Goal: Check status: Check status

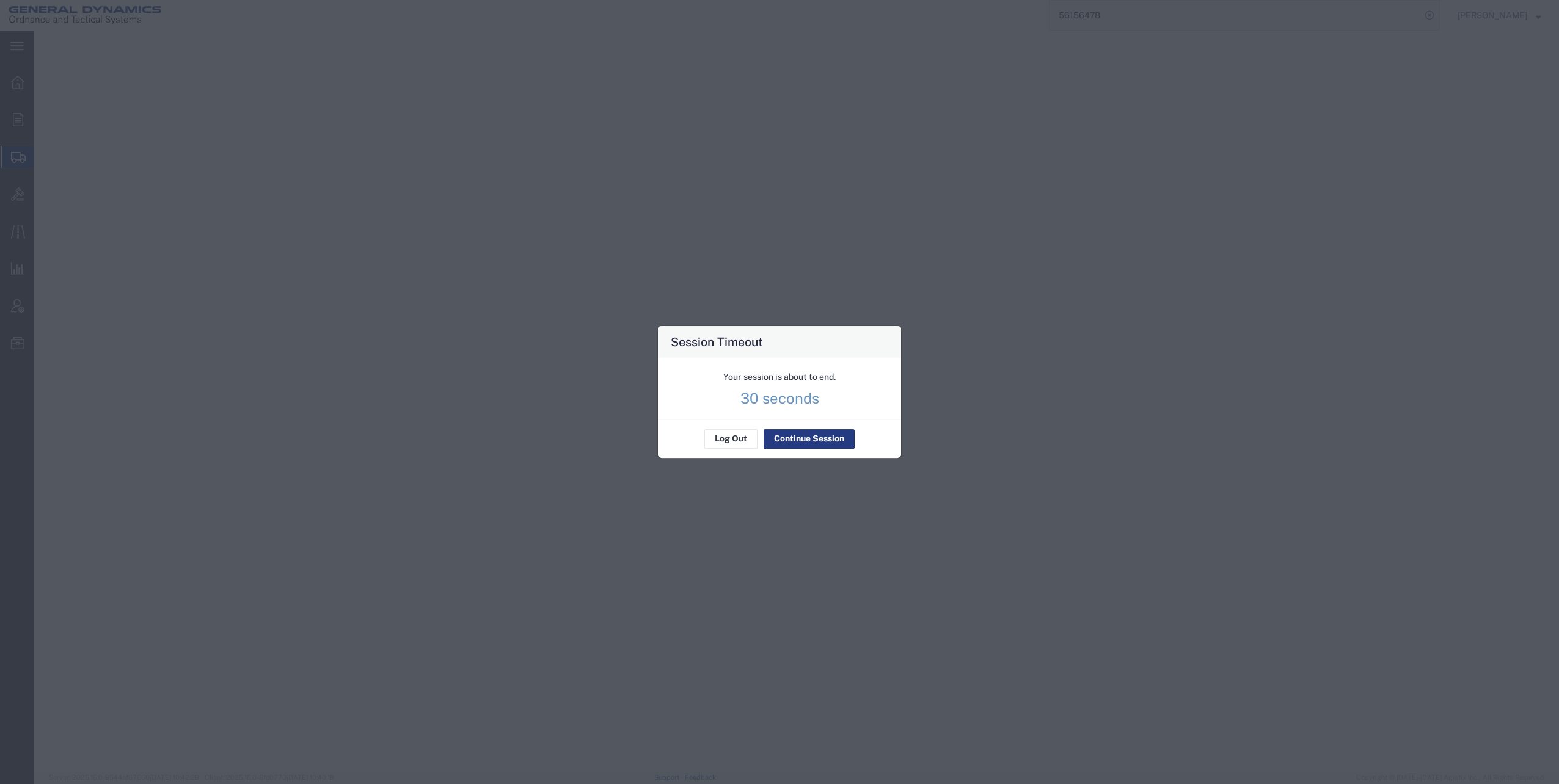
select select "LTL"
select select "PSNS"
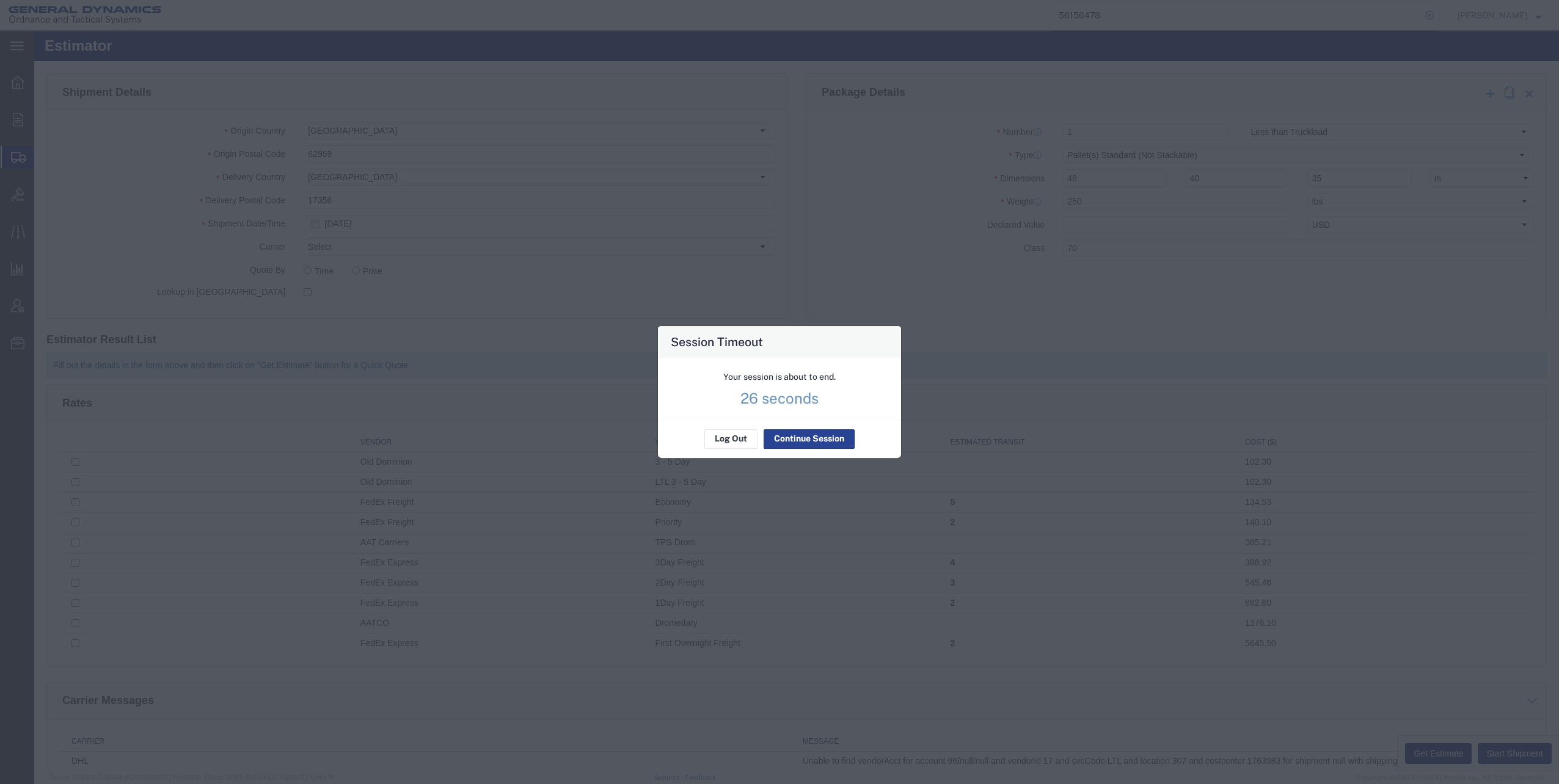
click at [797, 438] on button "Continue Session" at bounding box center [809, 439] width 91 height 20
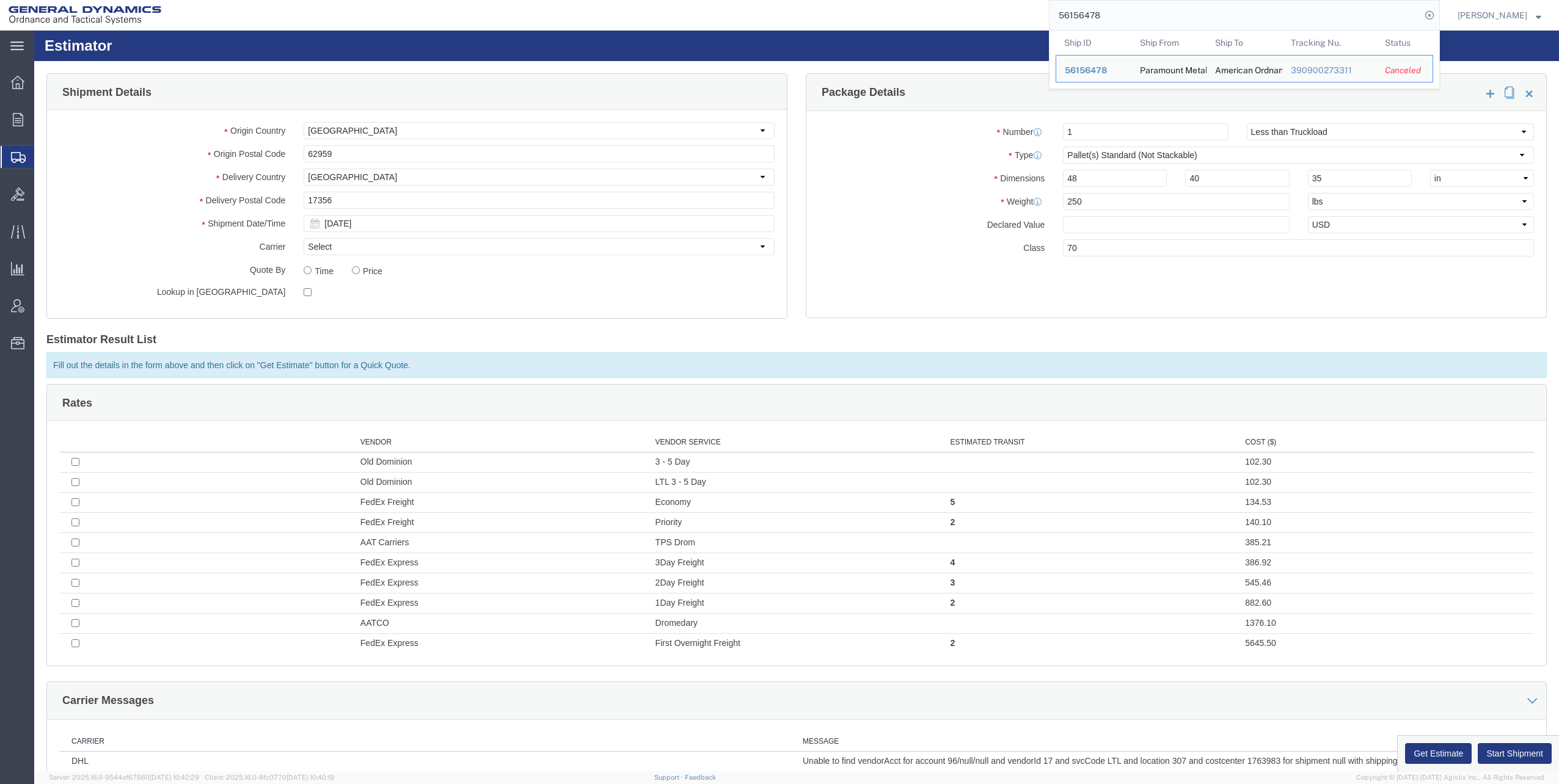
drag, startPoint x: 1114, startPoint y: 15, endPoint x: 1011, endPoint y: 20, distance: 103.1
click at [1011, 20] on div "56156478 Ship ID Ship From Ship To Tracking Nu. Status Ship ID 56156478 Ship Fr…" at bounding box center [805, 15] width 1270 height 31
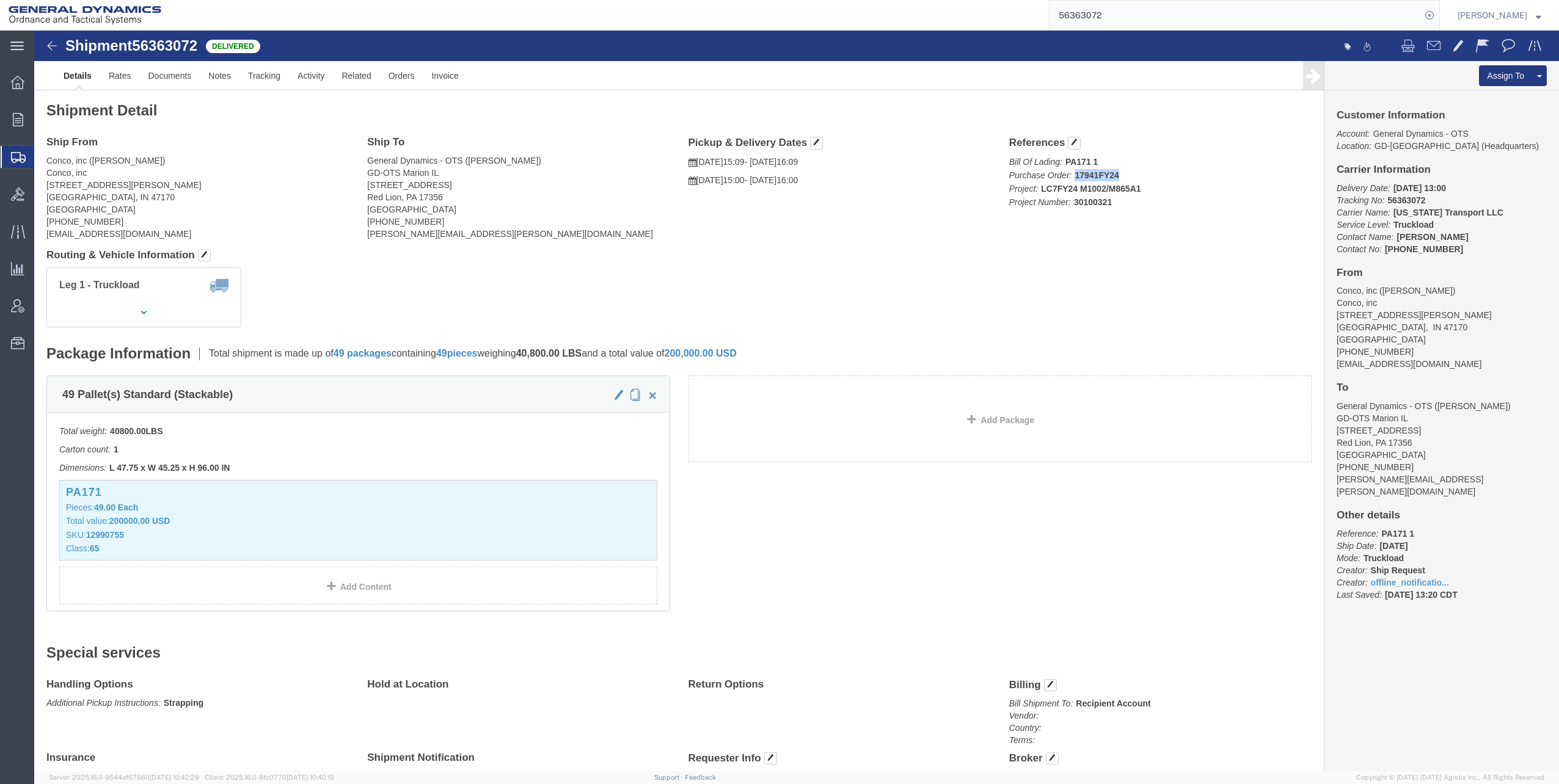
drag, startPoint x: 1036, startPoint y: 145, endPoint x: 1082, endPoint y: 140, distance: 46.3
click p "Bill Of Lading: PA171 1 Purchase Order: 17941FY24 Project: LC7FY24 M1002/M865A1…"
copy b "17941FY24"
drag, startPoint x: 1002, startPoint y: 157, endPoint x: 1107, endPoint y: 154, distance: 105.0
click p "Bill Of Lading: PA171 1 Purchase Order: 17941FY24 Project: LC7FY24 M1002/M865A1…"
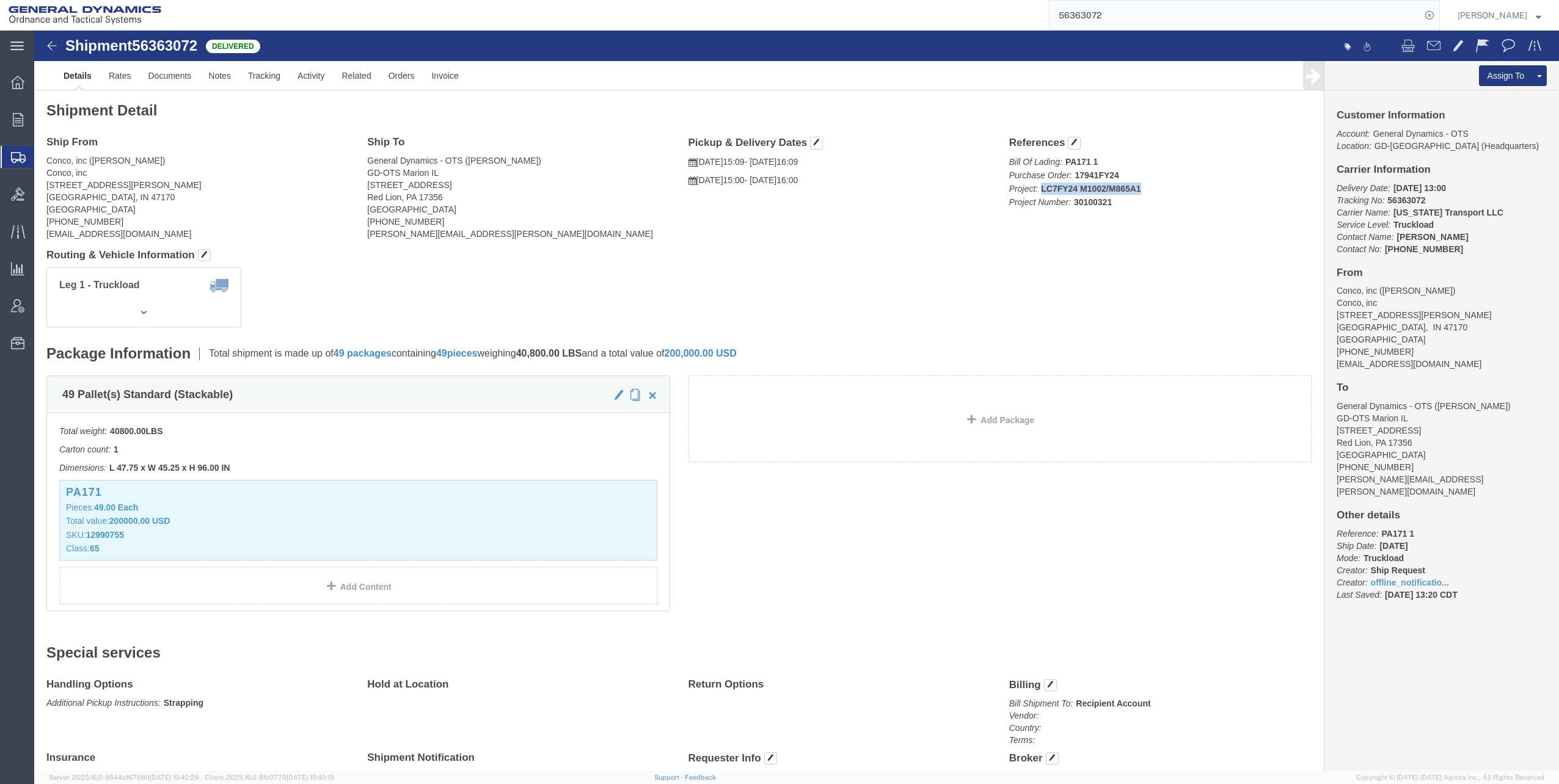
copy b "LC7FY24 M1002/M865A1"
drag, startPoint x: 1003, startPoint y: 156, endPoint x: 1109, endPoint y: 153, distance: 106.0
click p "Bill Of Lading: PA171 1 Purchase Order: 17941FY24 Project: LC7FY24 M1002/M865A1…"
copy b "LC7FY24 M1002/M865A1"
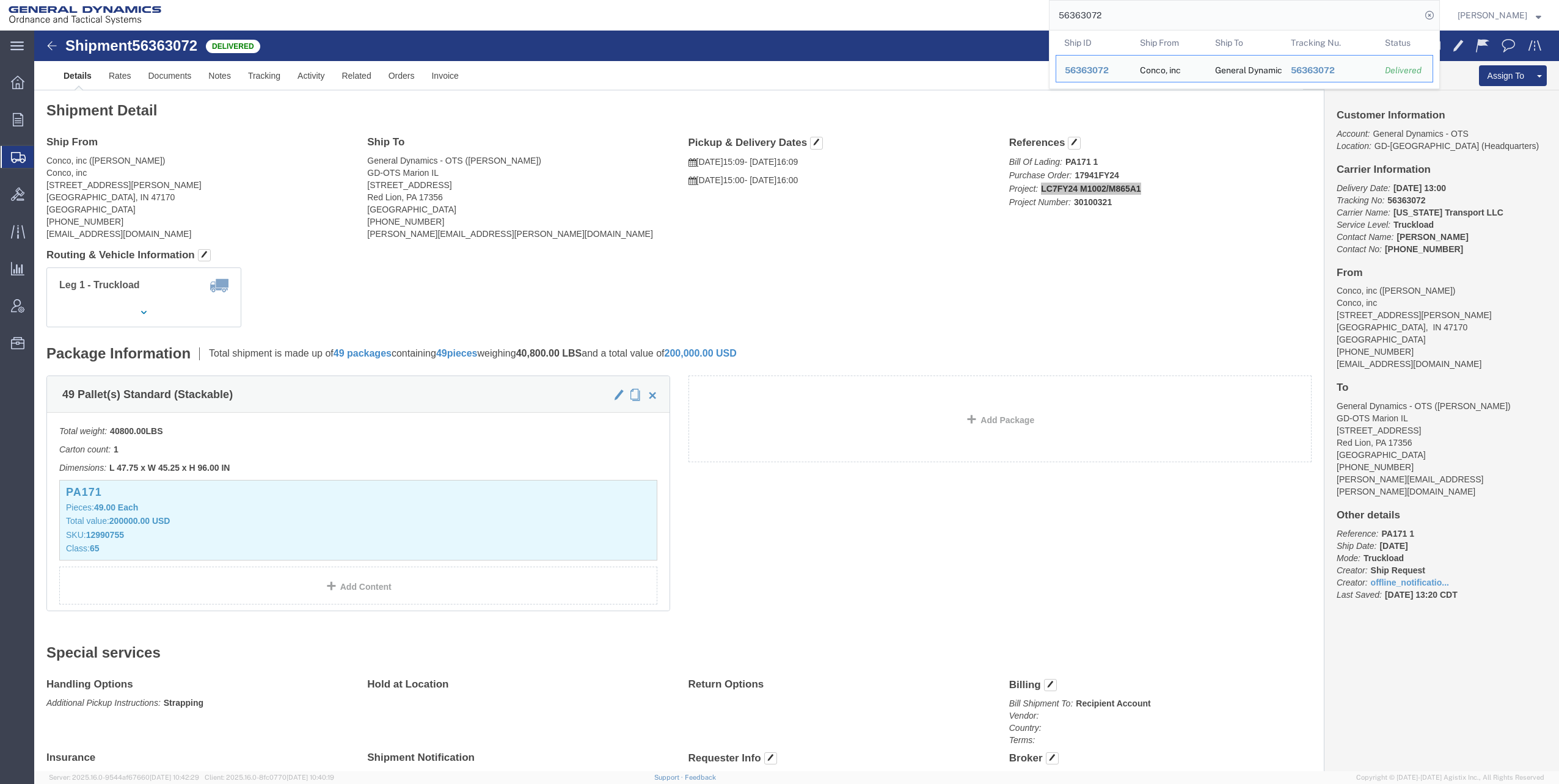
drag, startPoint x: 1061, startPoint y: 14, endPoint x: 1161, endPoint y: 16, distance: 100.0
click at [1161, 16] on input "56363072" at bounding box center [1235, 15] width 372 height 29
paste input "290630"
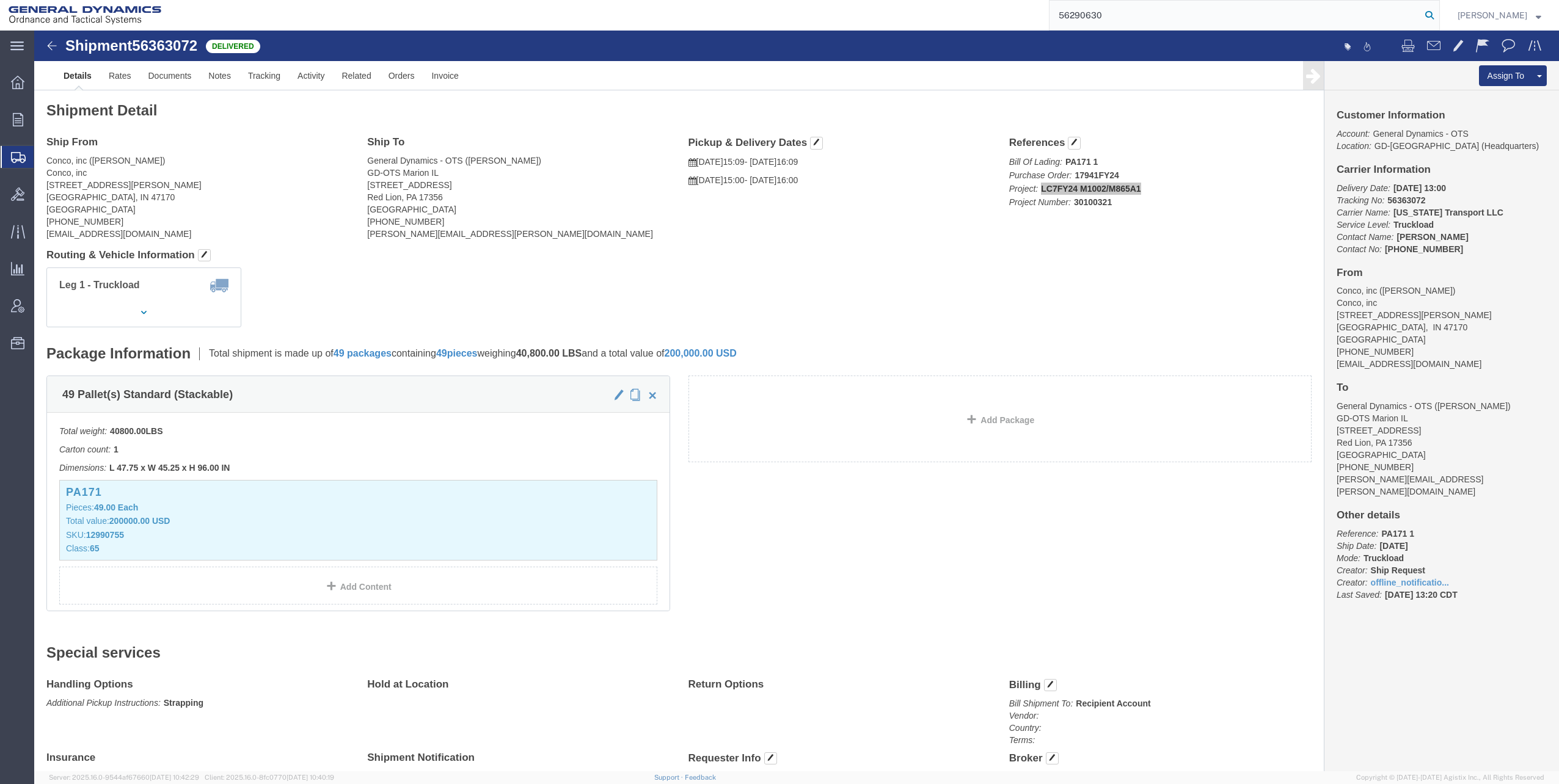
click at [1437, 14] on icon at bounding box center [1430, 15] width 17 height 17
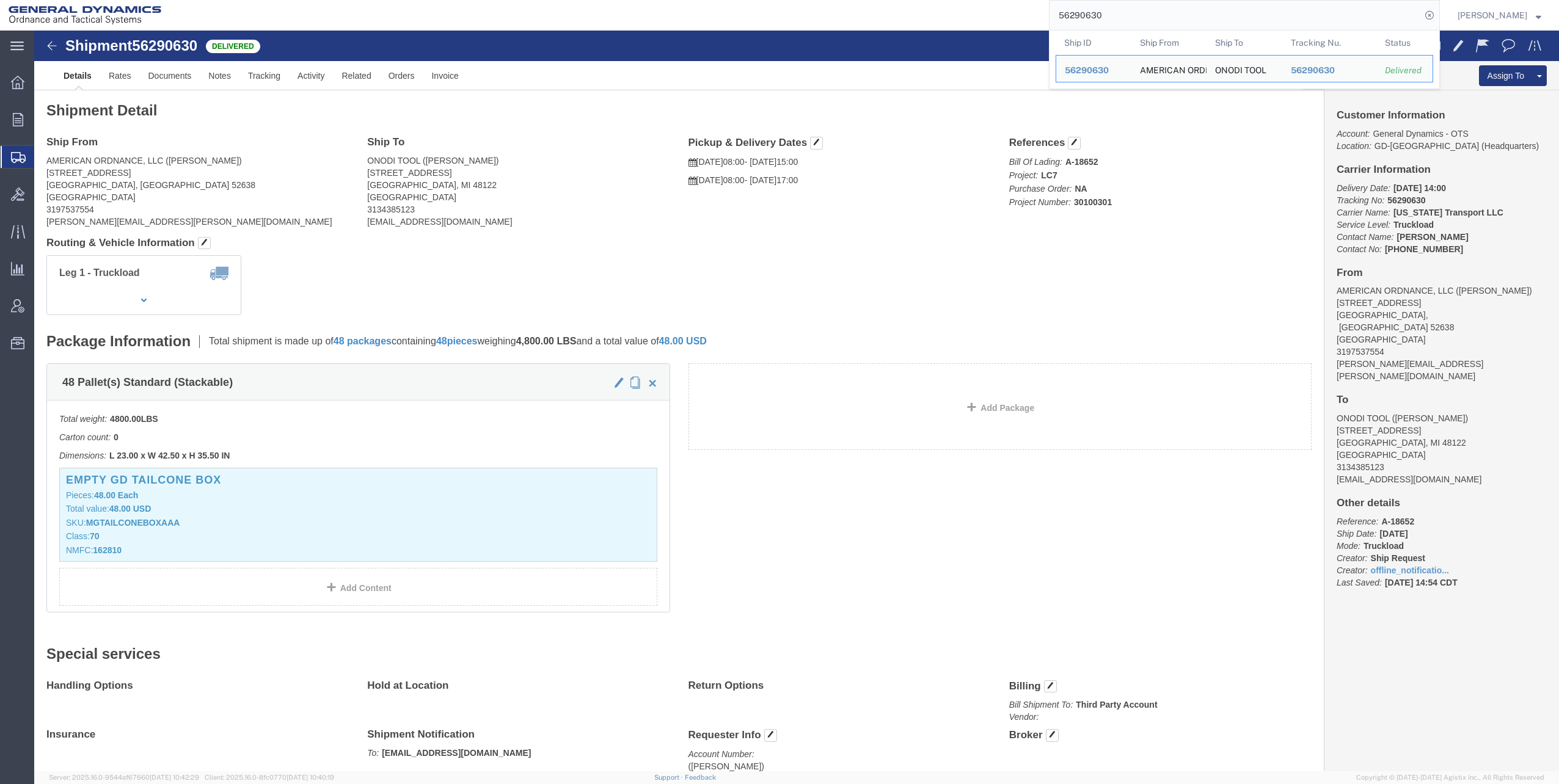
drag, startPoint x: 1061, startPoint y: 14, endPoint x: 1153, endPoint y: 12, distance: 92.0
click at [1153, 12] on input "56290630" at bounding box center [1235, 15] width 372 height 29
paste input "32606"
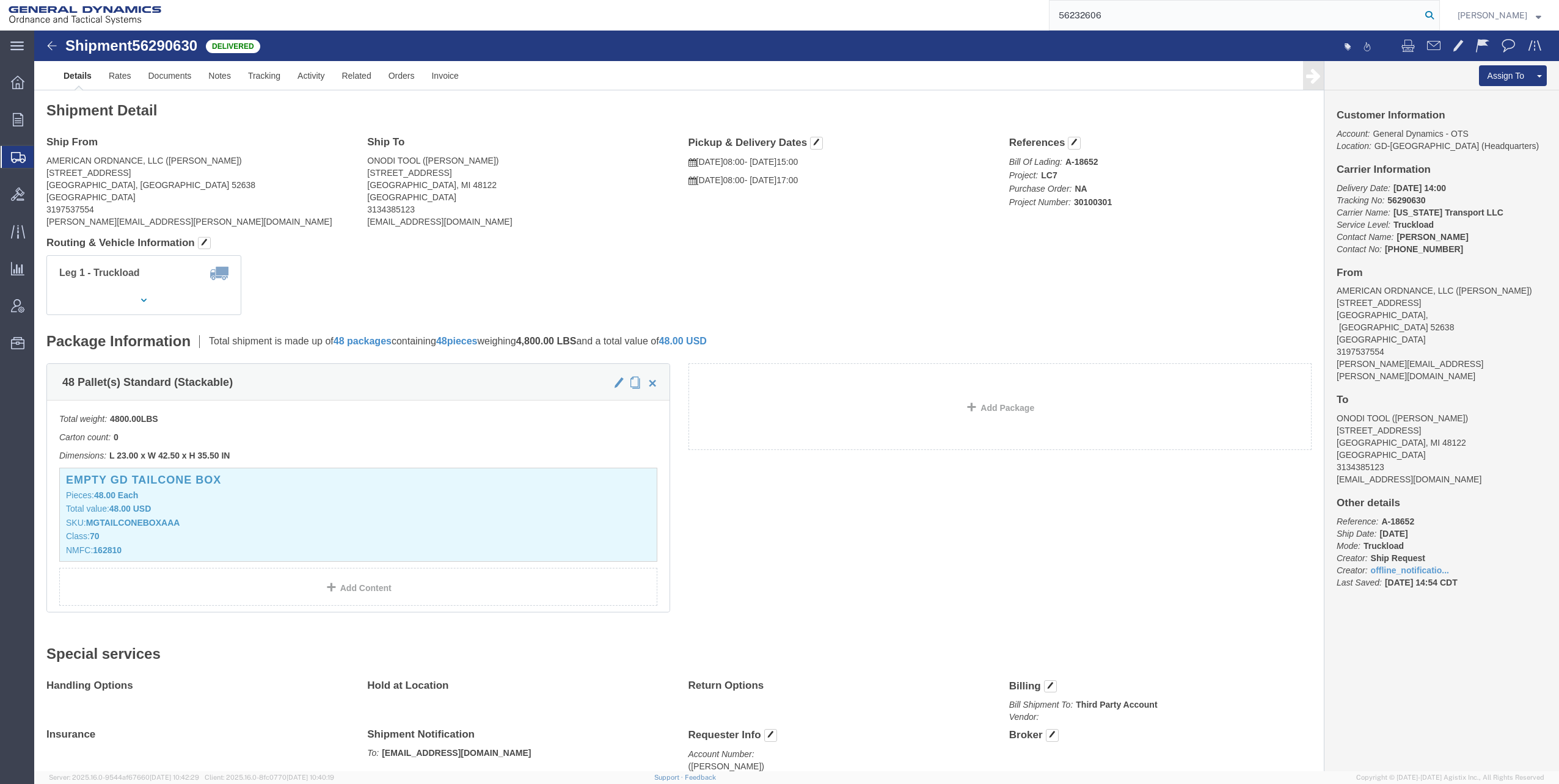
click at [1431, 14] on icon at bounding box center [1430, 15] width 17 height 17
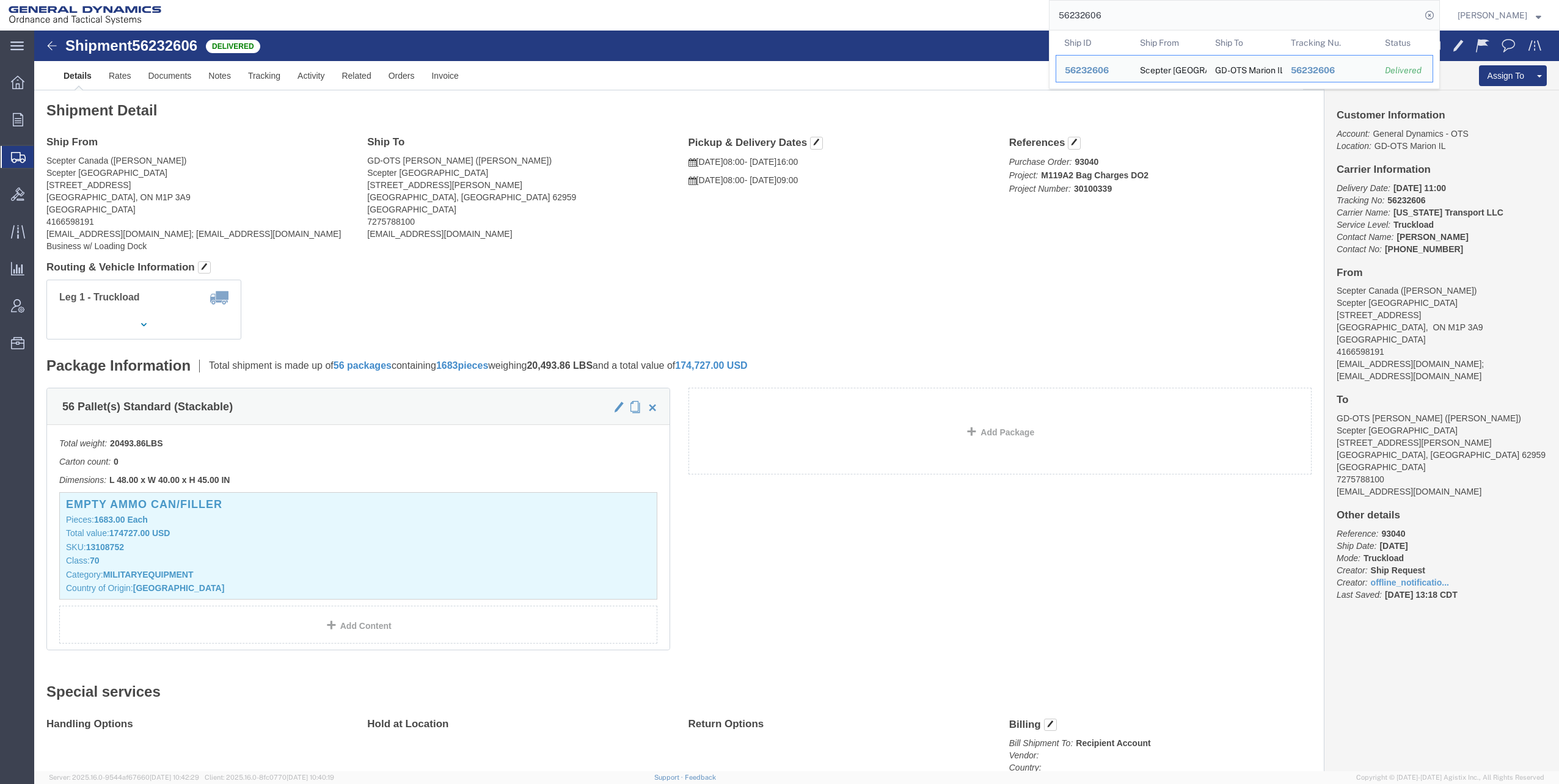
drag, startPoint x: 1062, startPoint y: 16, endPoint x: 1145, endPoint y: 18, distance: 83.0
click at [1145, 18] on input "56232606" at bounding box center [1235, 15] width 372 height 29
paste input "318453"
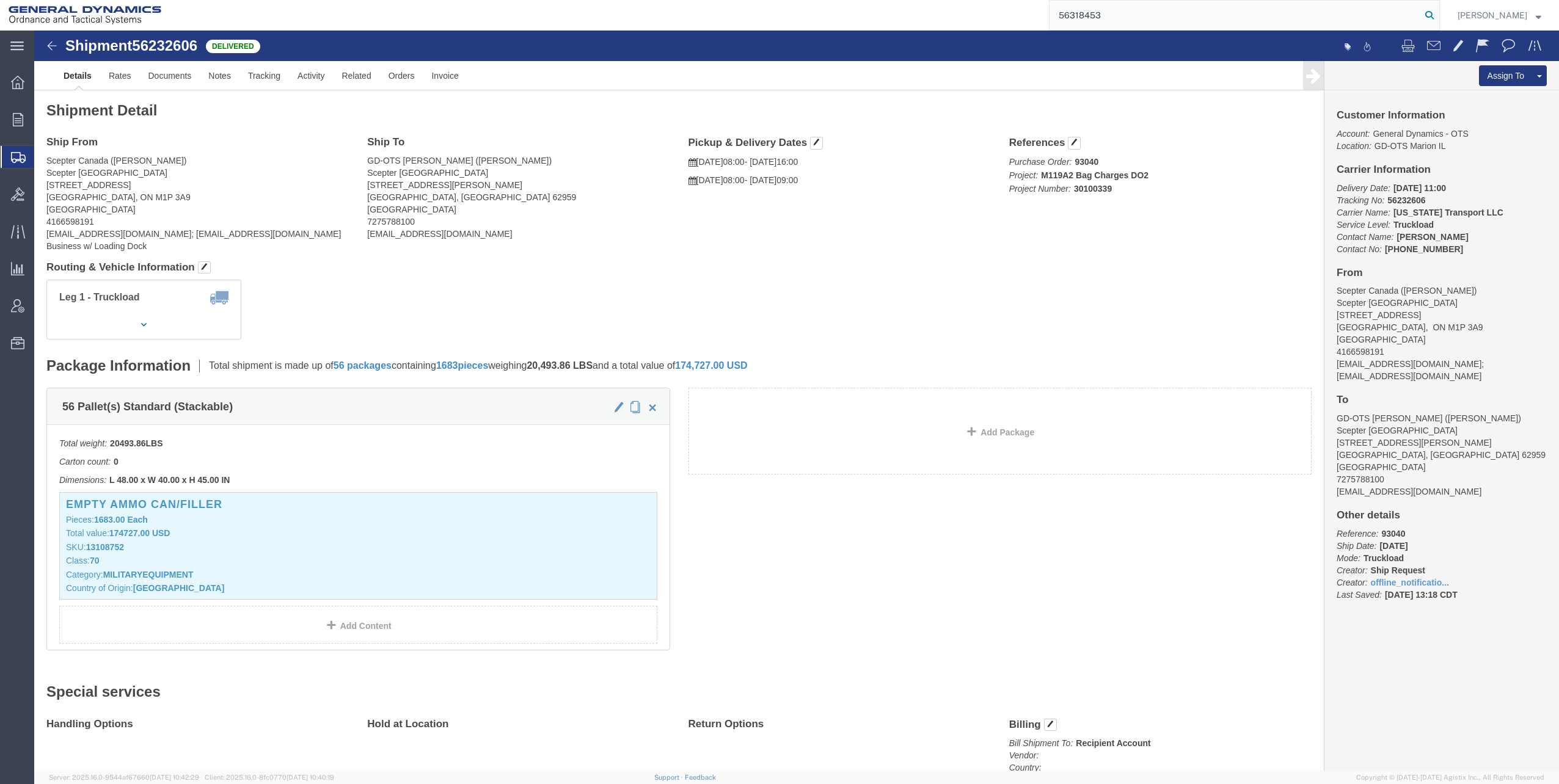
click at [1434, 16] on icon at bounding box center [1430, 15] width 17 height 17
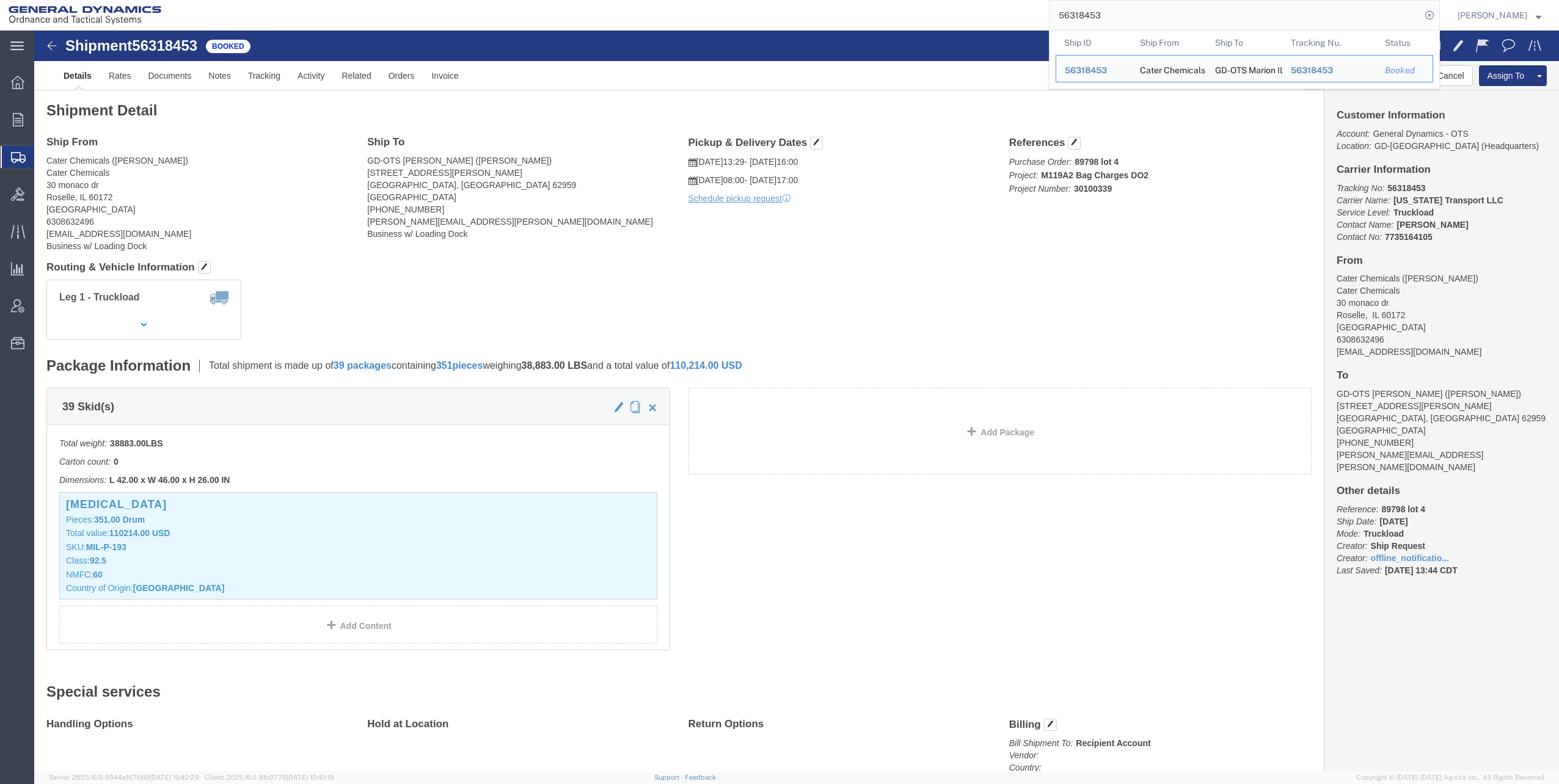
drag, startPoint x: 1085, startPoint y: 14, endPoint x: 1168, endPoint y: 13, distance: 83.0
click at [1168, 13] on input "56318453" at bounding box center [1235, 15] width 372 height 29
paste input "290650"
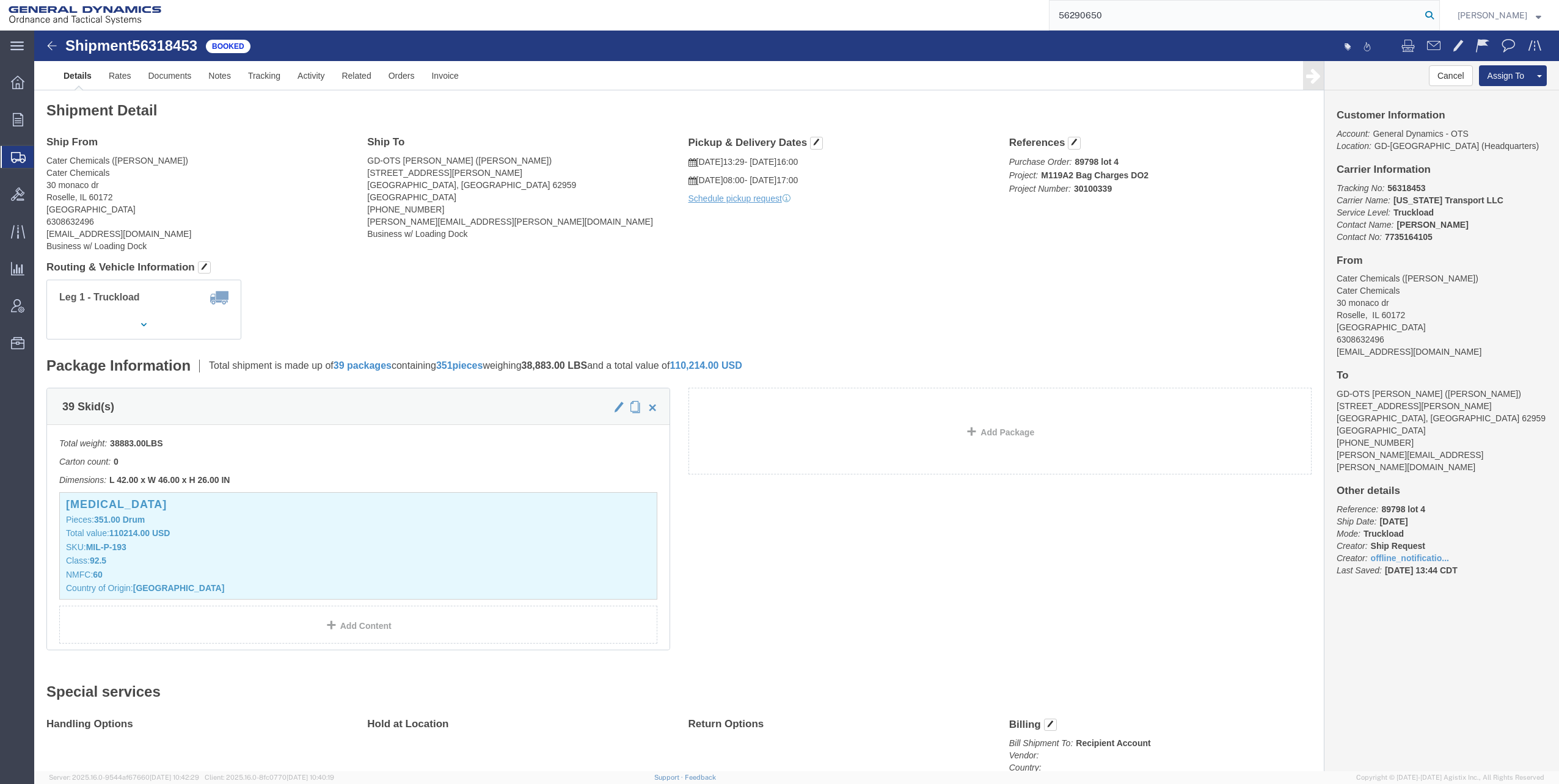
click at [1433, 16] on icon at bounding box center [1430, 15] width 17 height 17
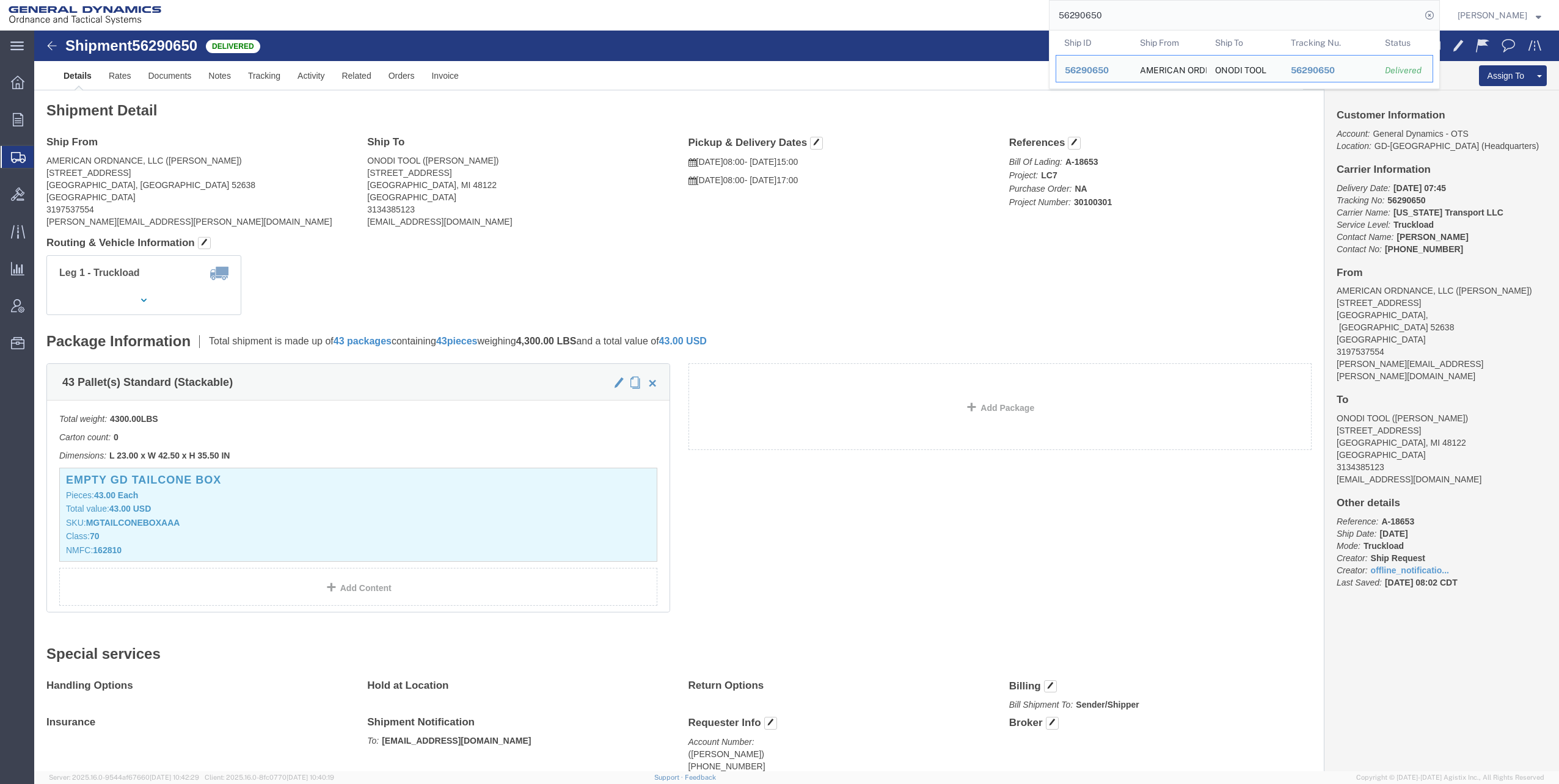
drag, startPoint x: 1061, startPoint y: 13, endPoint x: 1117, endPoint y: 16, distance: 56.1
click at [1117, 16] on input "56290650" at bounding box center [1235, 15] width 372 height 29
paste input "371485"
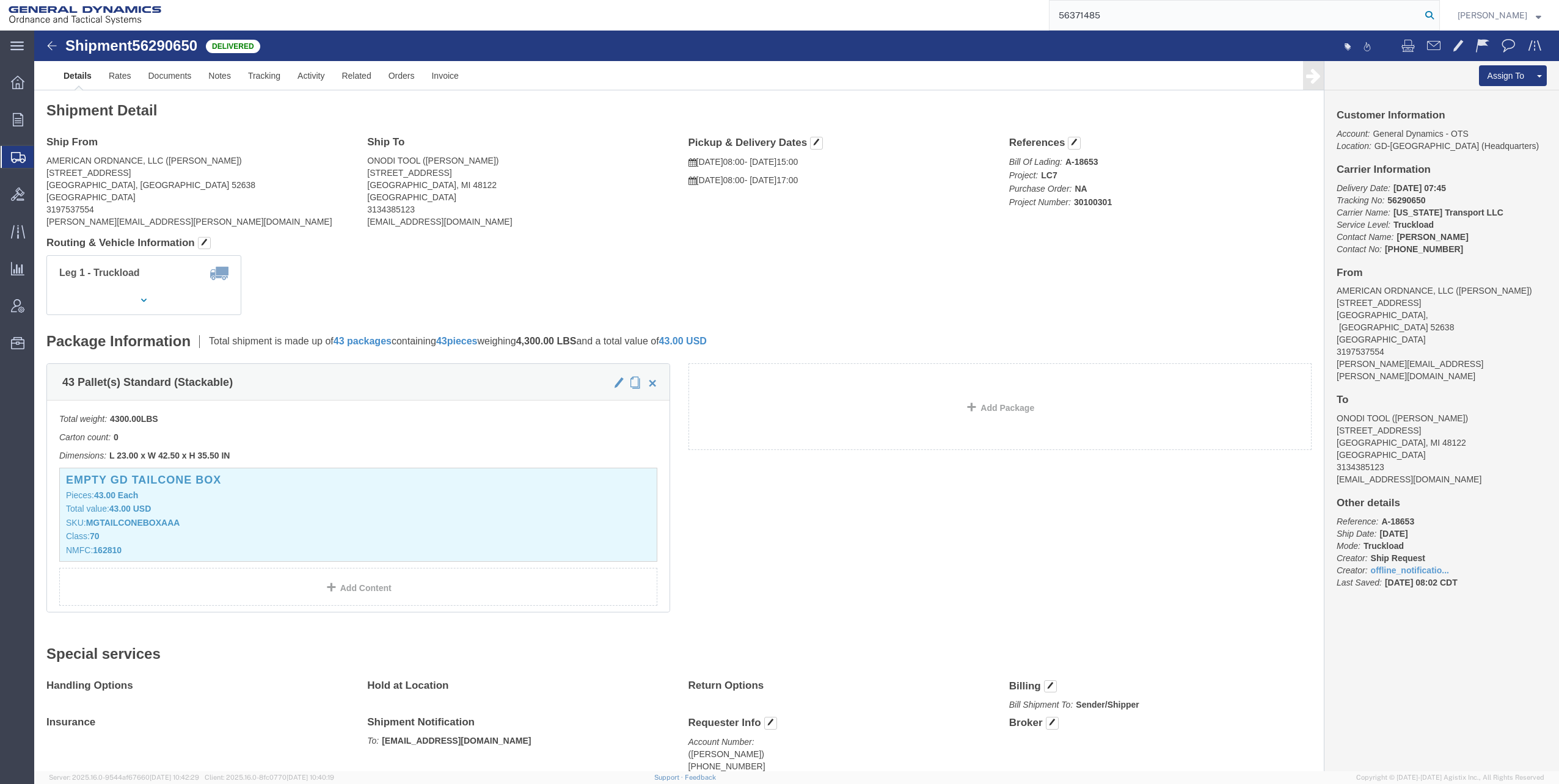
click at [1433, 14] on icon at bounding box center [1430, 15] width 17 height 17
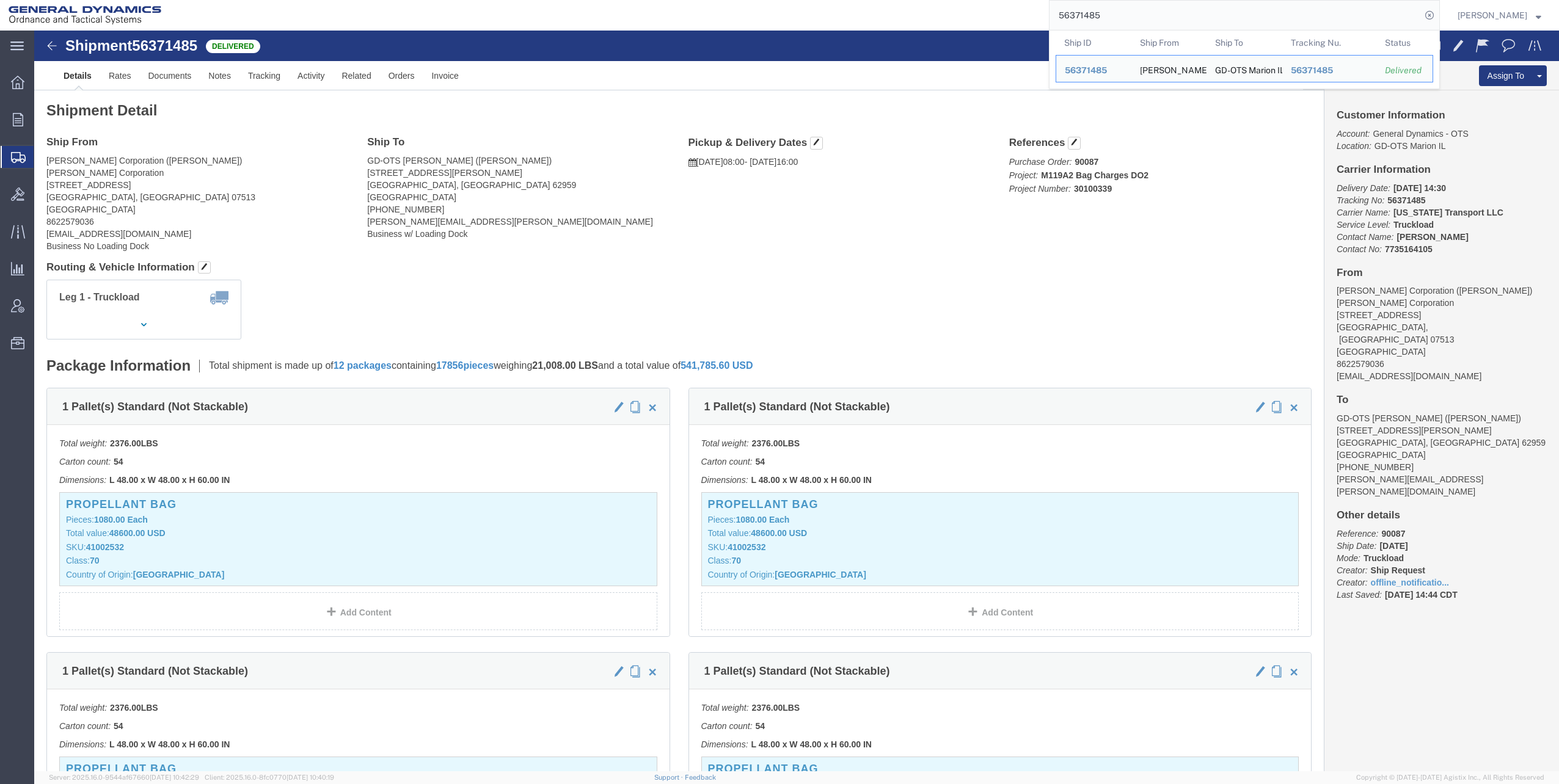
drag, startPoint x: 1084, startPoint y: 16, endPoint x: 1140, endPoint y: 15, distance: 56.0
click at [1140, 15] on input "56371485" at bounding box center [1235, 15] width 372 height 29
paste input "223443"
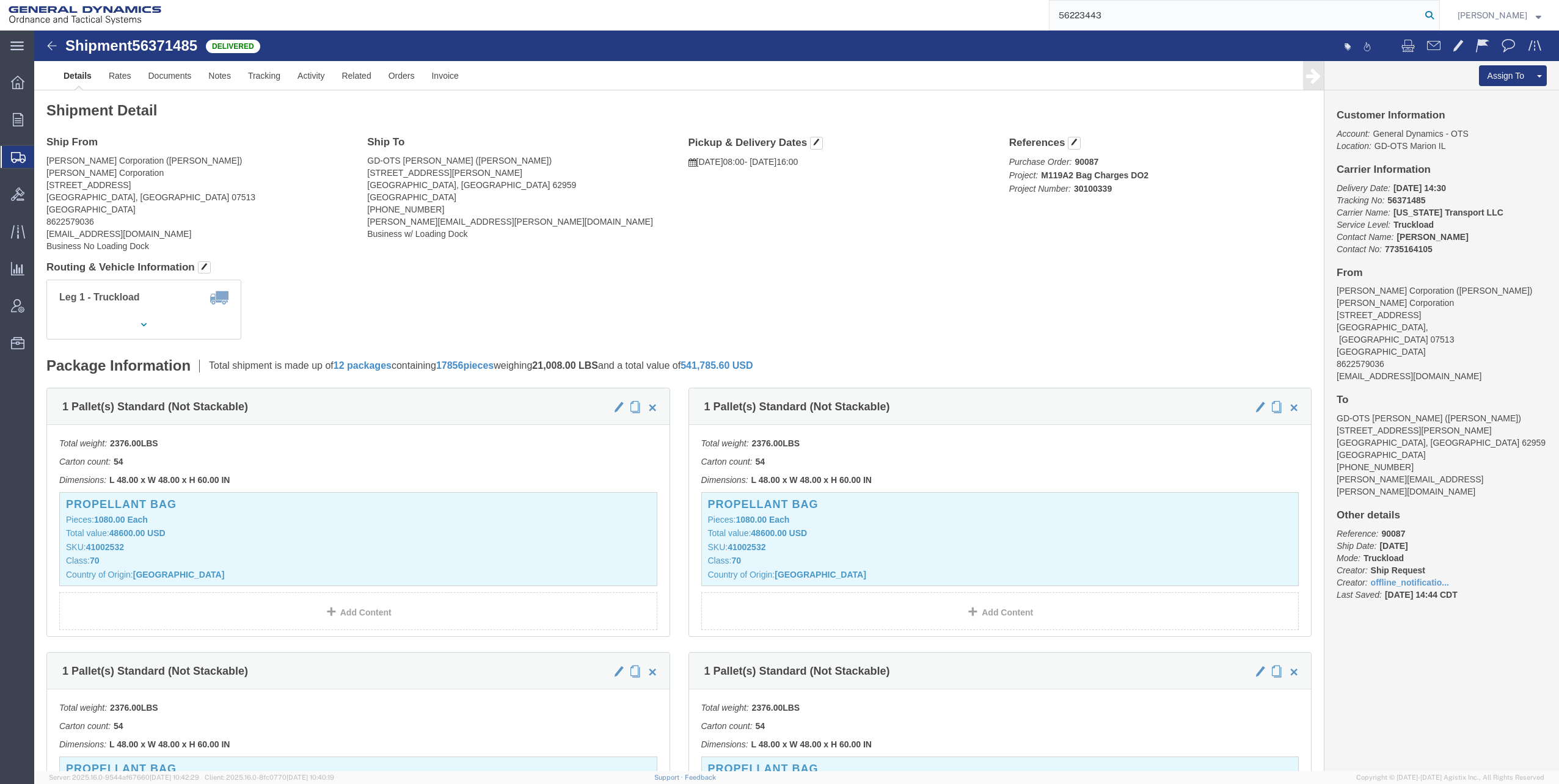
type input "56223443"
click at [1435, 14] on icon at bounding box center [1430, 15] width 17 height 17
